Goal: Transaction & Acquisition: Download file/media

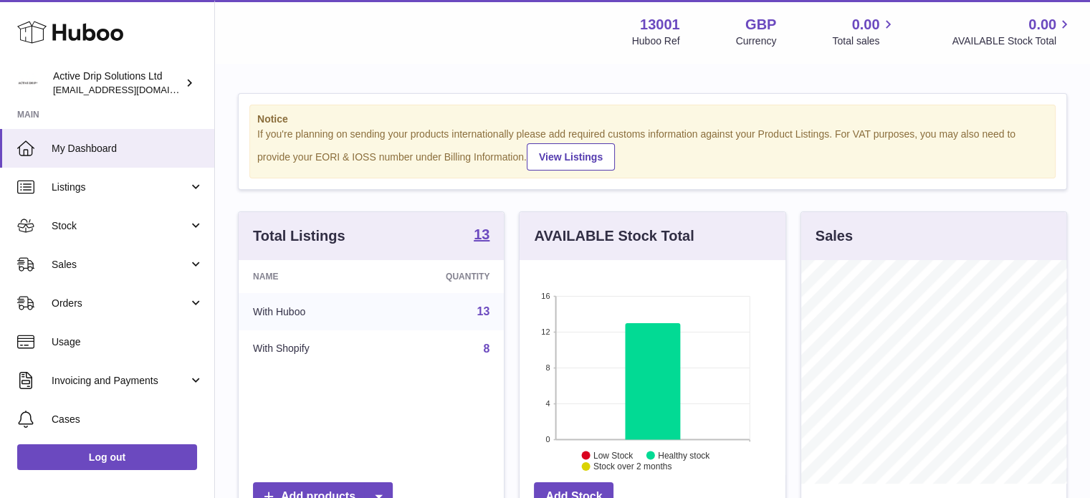
scroll to position [224, 269]
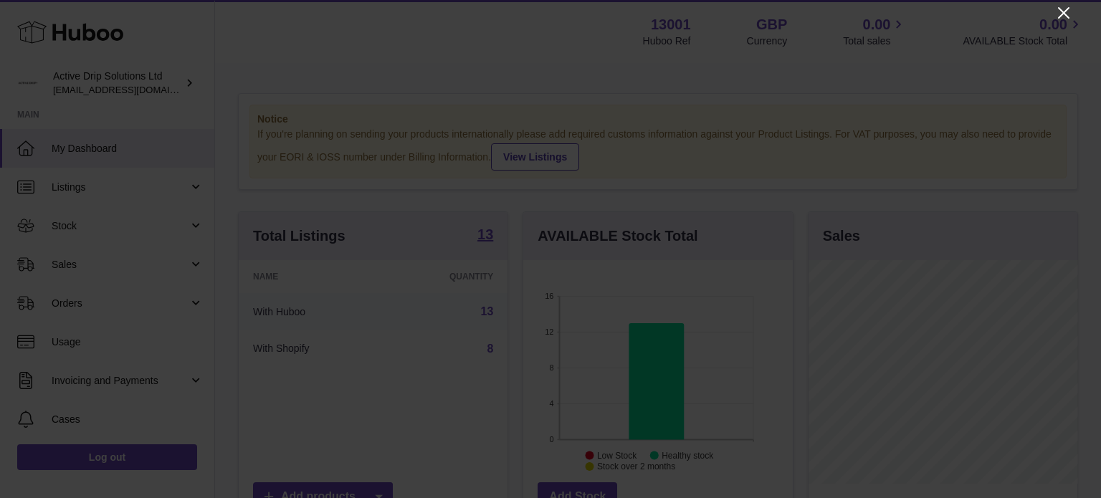
click at [1055, 13] on icon "Close" at bounding box center [1063, 12] width 17 height 17
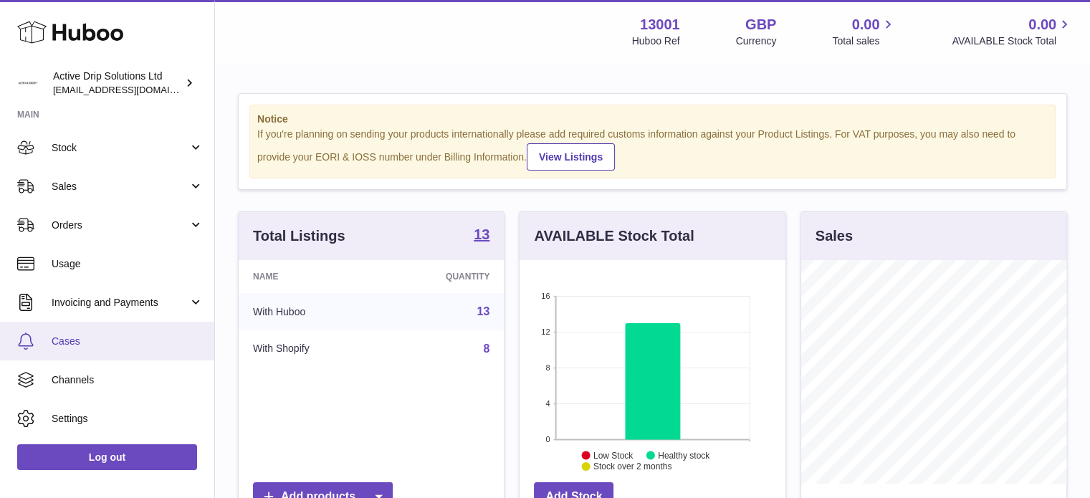
scroll to position [114, 0]
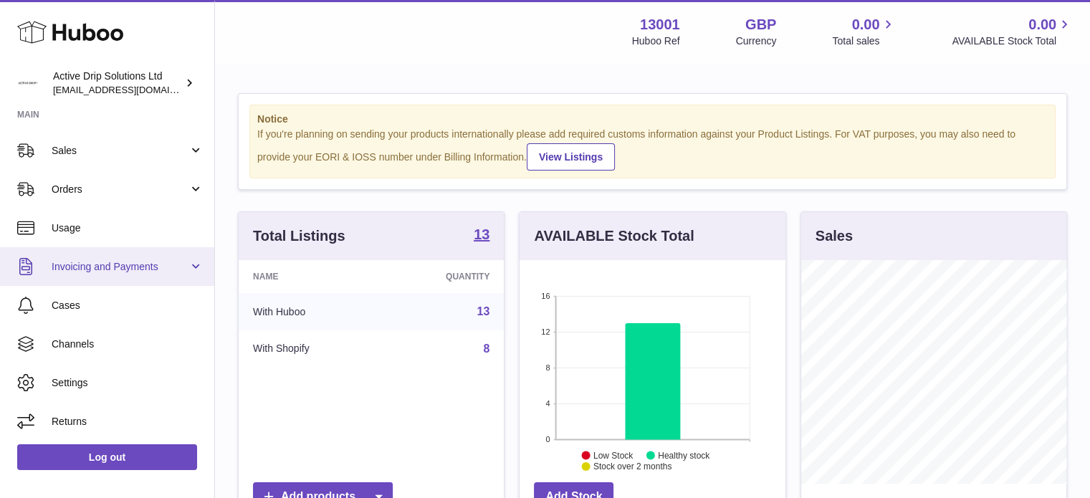
click at [126, 269] on span "Invoicing and Payments" at bounding box center [120, 267] width 137 height 14
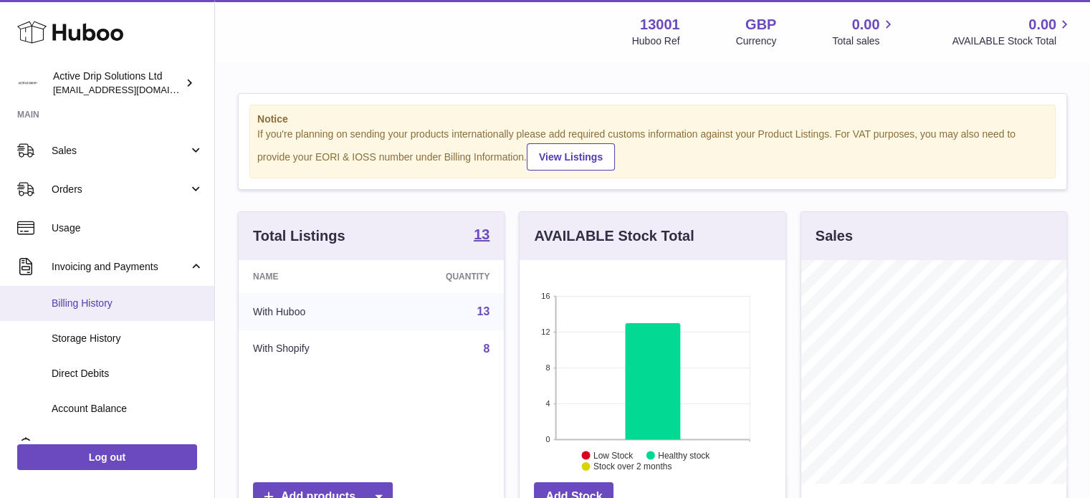
click at [113, 304] on span "Billing History" at bounding box center [128, 304] width 152 height 14
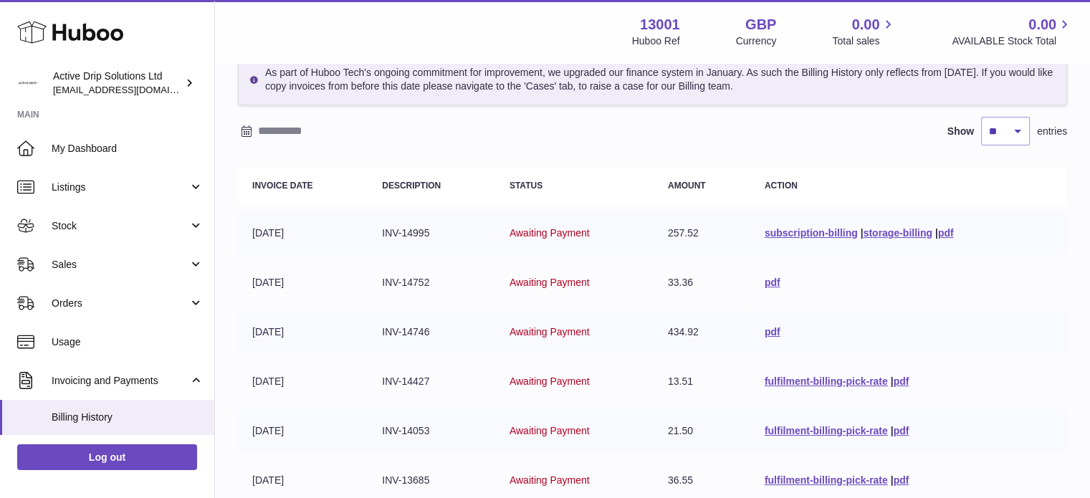
scroll to position [72, 0]
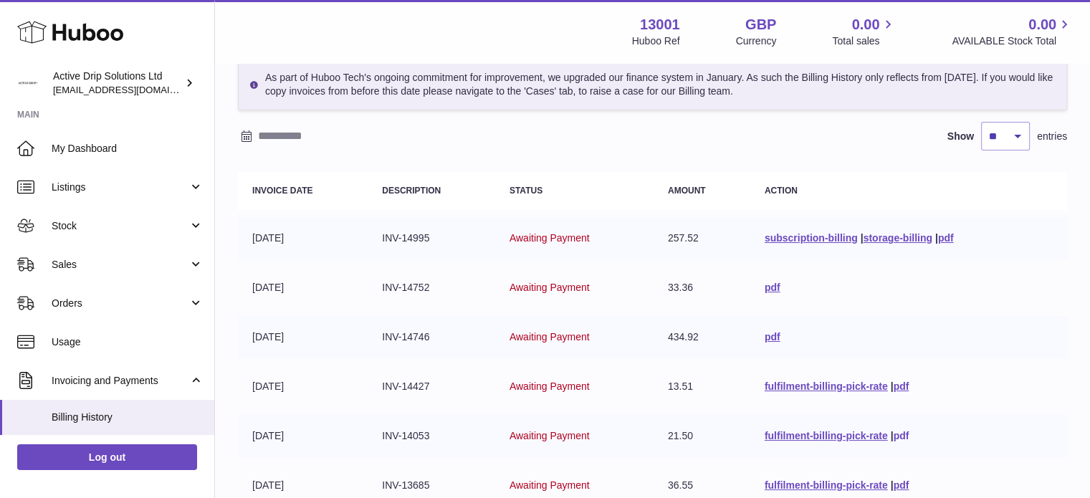
click at [900, 431] on link "pdf" at bounding box center [901, 435] width 16 height 11
click at [899, 384] on link "pdf" at bounding box center [901, 386] width 16 height 11
